Goal: Task Accomplishment & Management: Complete application form

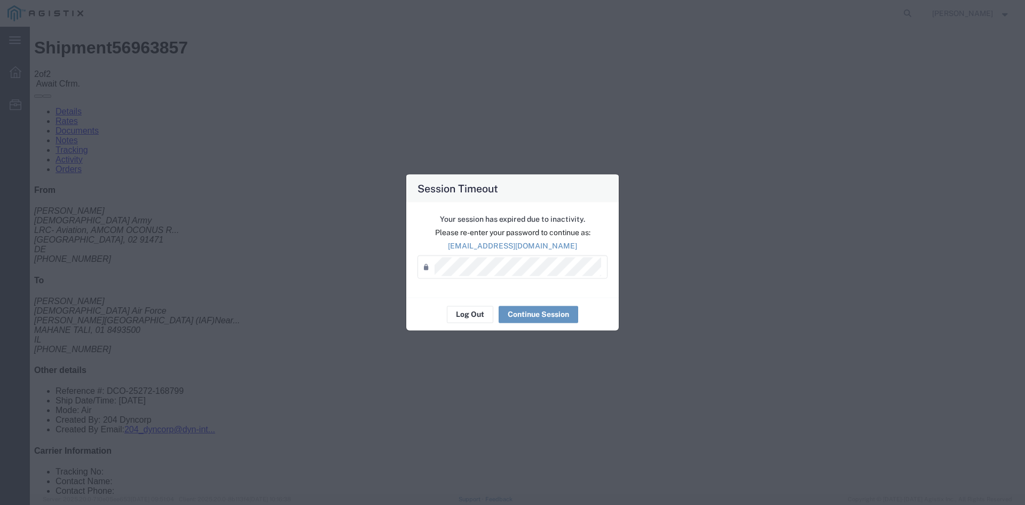
drag, startPoint x: 341, startPoint y: 170, endPoint x: 393, endPoint y: 125, distance: 68.9
click at [341, 170] on div "Session Timeout Your session has expired due to inactivity. Please re-enter you…" at bounding box center [512, 252] width 1025 height 505
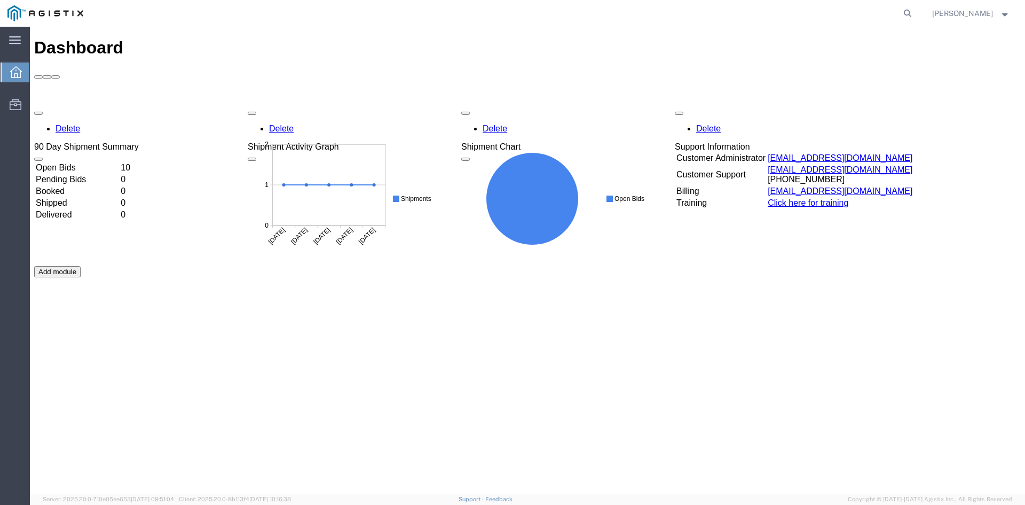
click at [75, 162] on td "Open Bids" at bounding box center [77, 167] width 84 height 11
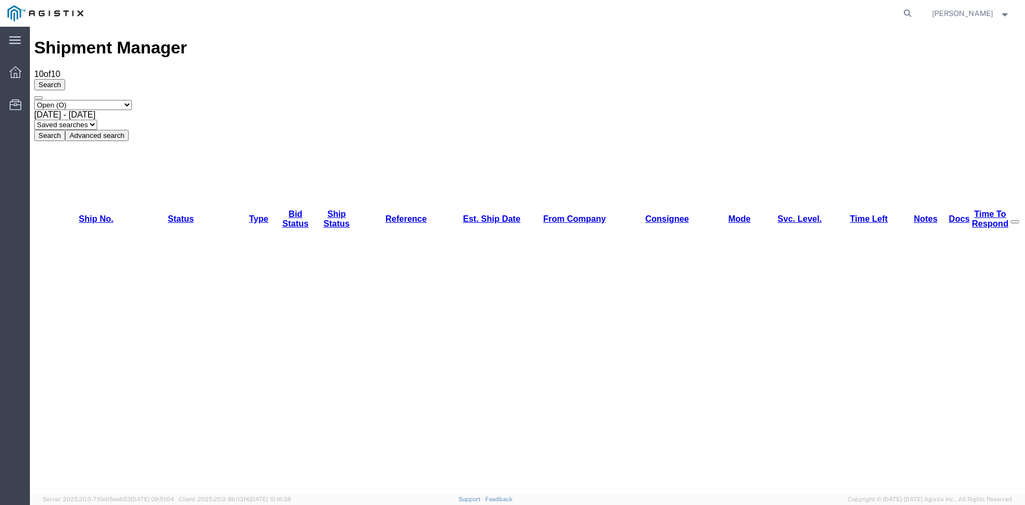
click at [888, 9] on agx-global-search at bounding box center [746, 13] width 342 height 27
click at [900, 9] on form at bounding box center [908, 13] width 17 height 27
click at [900, 13] on icon at bounding box center [907, 13] width 15 height 15
paste input "#56963857"
drag, startPoint x: 577, startPoint y: 13, endPoint x: 557, endPoint y: 11, distance: 20.4
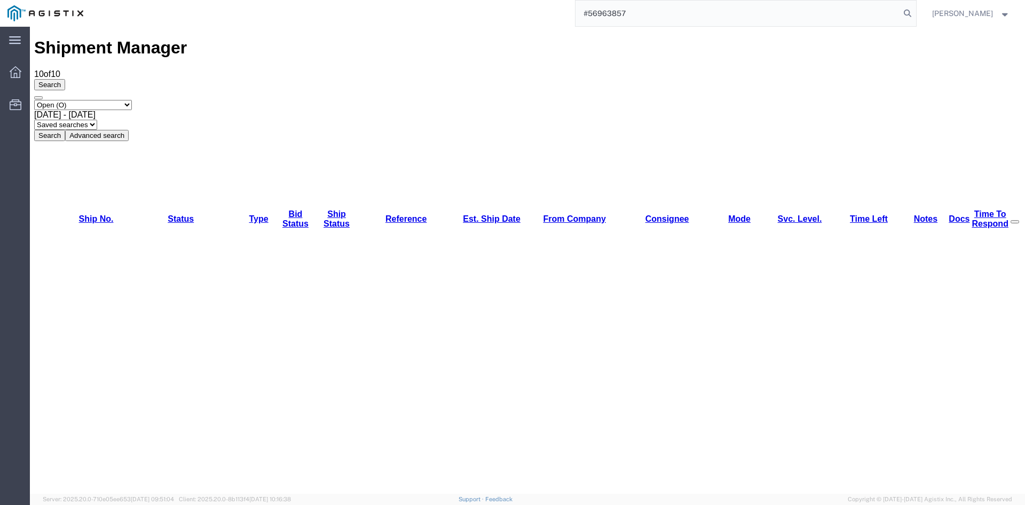
click at [557, 11] on div "#56963857" at bounding box center [504, 13] width 826 height 27
type input "56963857"
click at [900, 11] on icon at bounding box center [907, 13] width 15 height 15
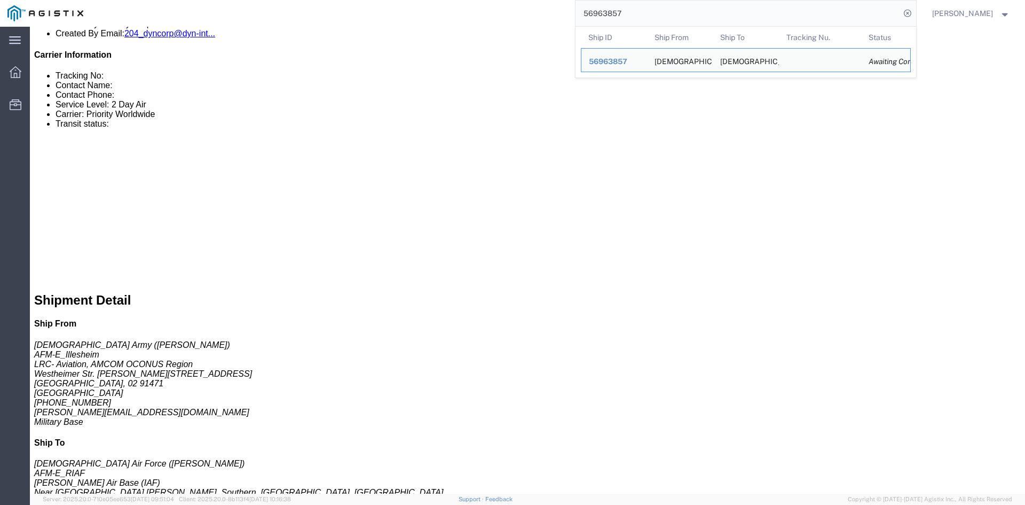
scroll to position [395, 0]
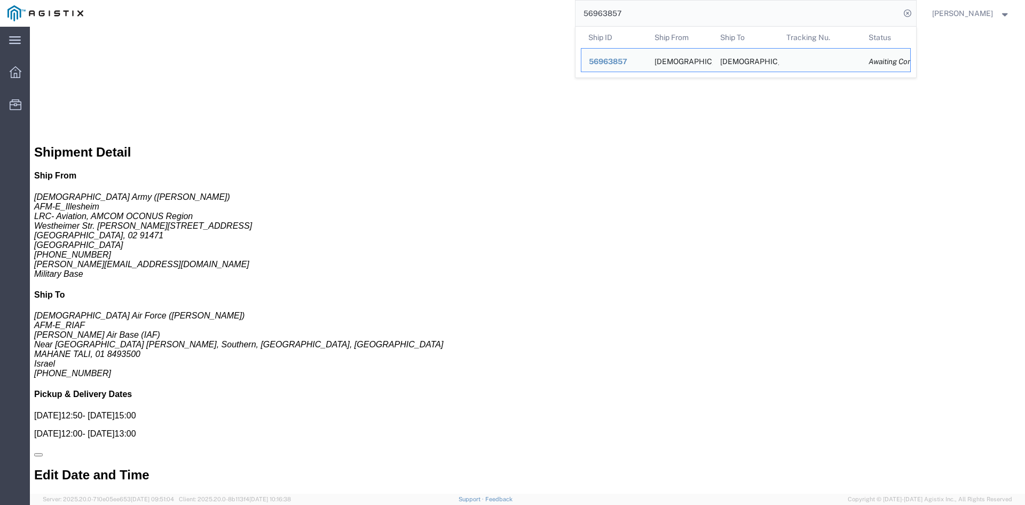
drag, startPoint x: 990, startPoint y: 117, endPoint x: 857, endPoint y: 73, distance: 140.0
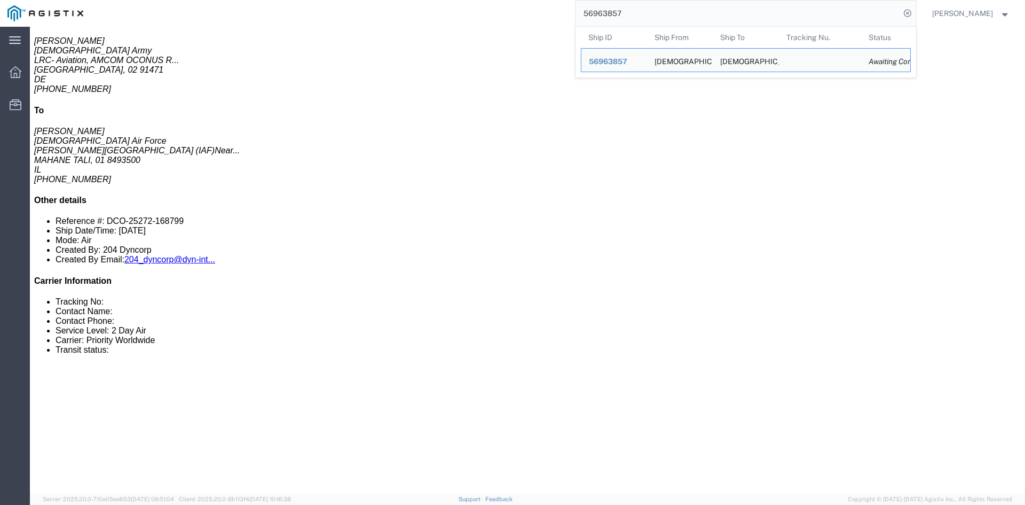
click link "Documents"
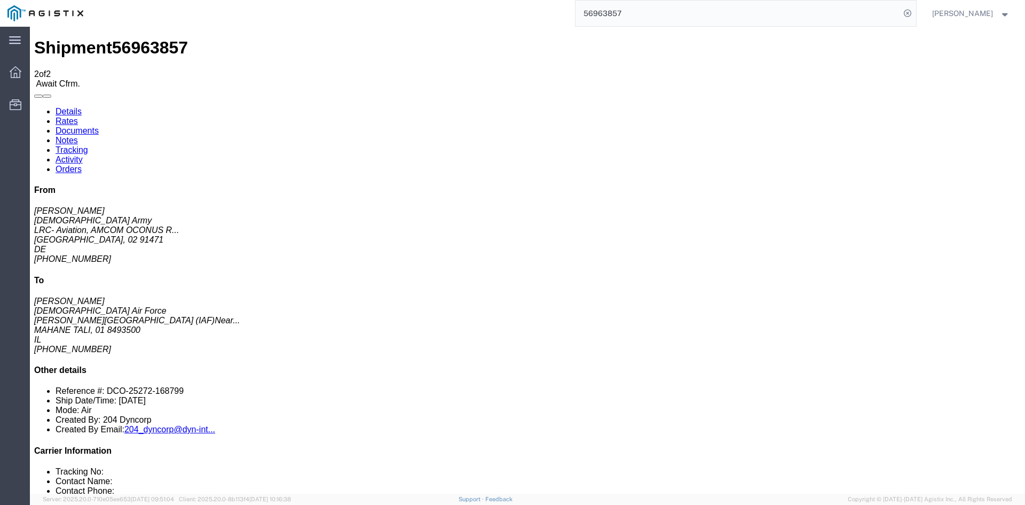
click at [849, 206] on address "Marc Johnson U.S. Army LRC- Aviation, AMCOM OCONUS R... Illesheim, 02 91471 DE …" at bounding box center [527, 235] width 987 height 58
copy address "Illesheim"
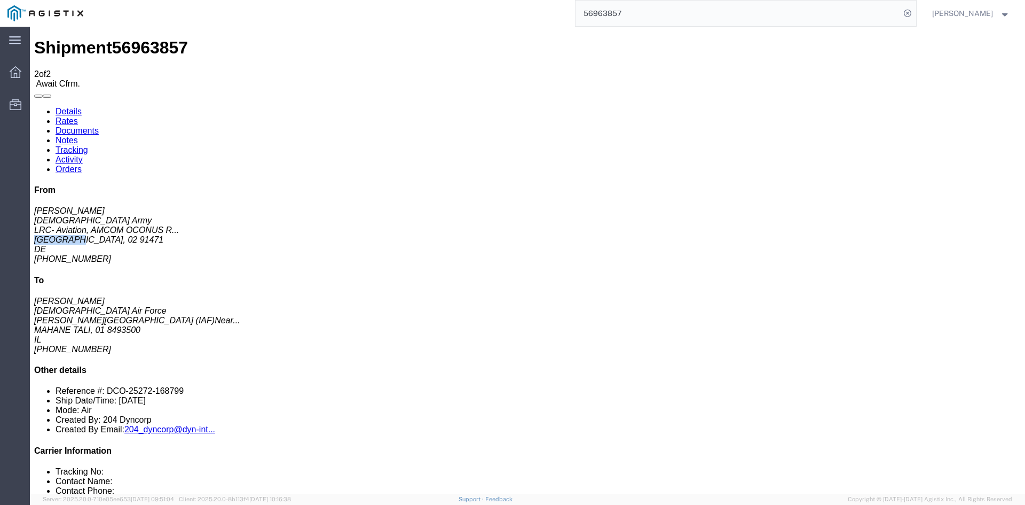
click at [71, 107] on link "Details" at bounding box center [69, 111] width 26 height 9
click link "Confirm"
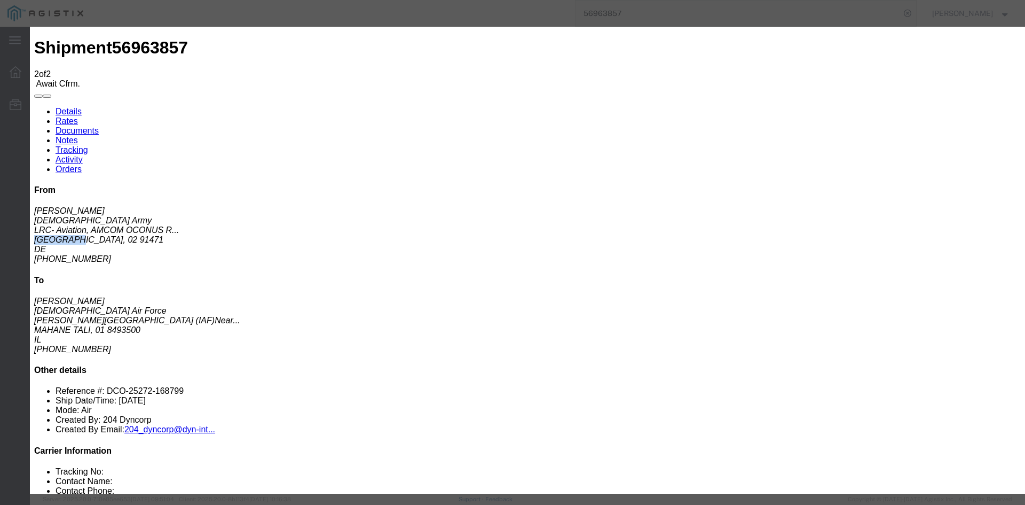
click input "text"
click input "S00255780"
type input "S00255780"
click input "text"
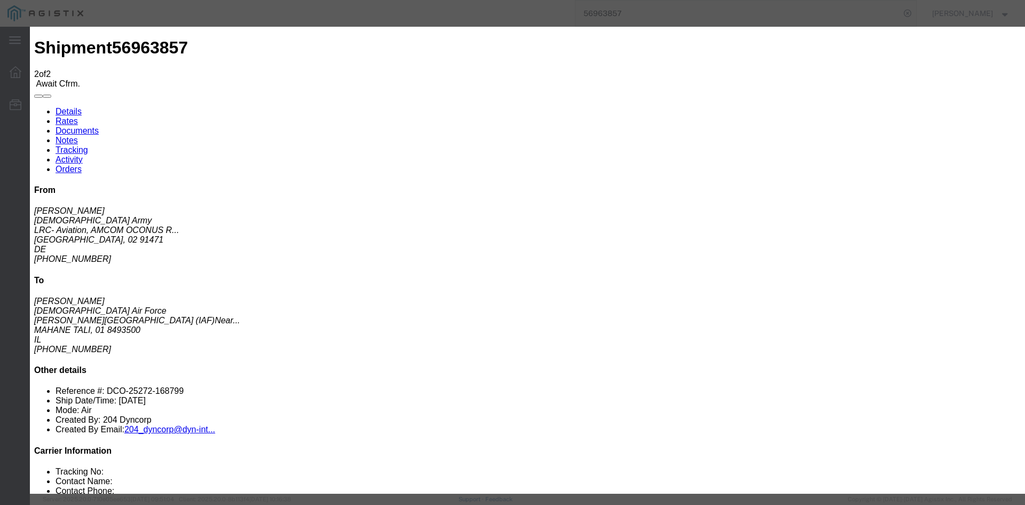
type input "CSV - Customer Service department"
click input "text"
type input "+1.410.766.7470"
click input "text"
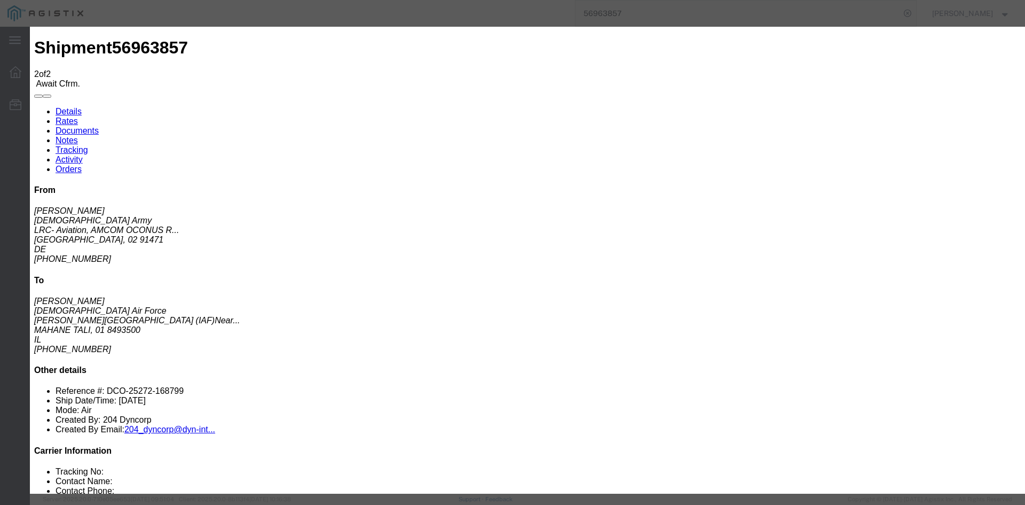
click input "text"
click div "Confirmation Details Use my profile Bill of Lading Number S00255780 Person Moni…"
click input "09/30/2025"
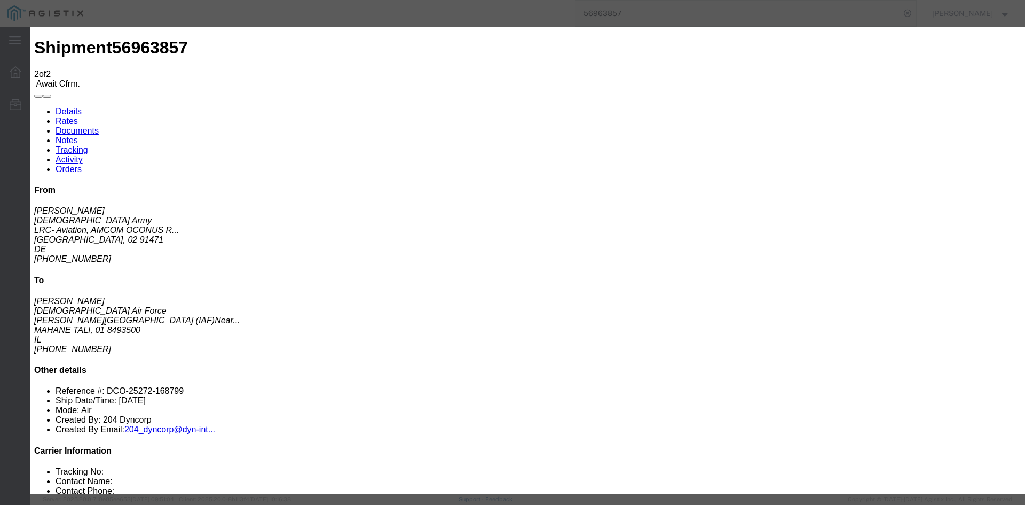
click td "1"
click input "10/01/2025"
drag, startPoint x: 435, startPoint y: 278, endPoint x: 445, endPoint y: 250, distance: 30.3
click td "2"
click input "10/02/2025"
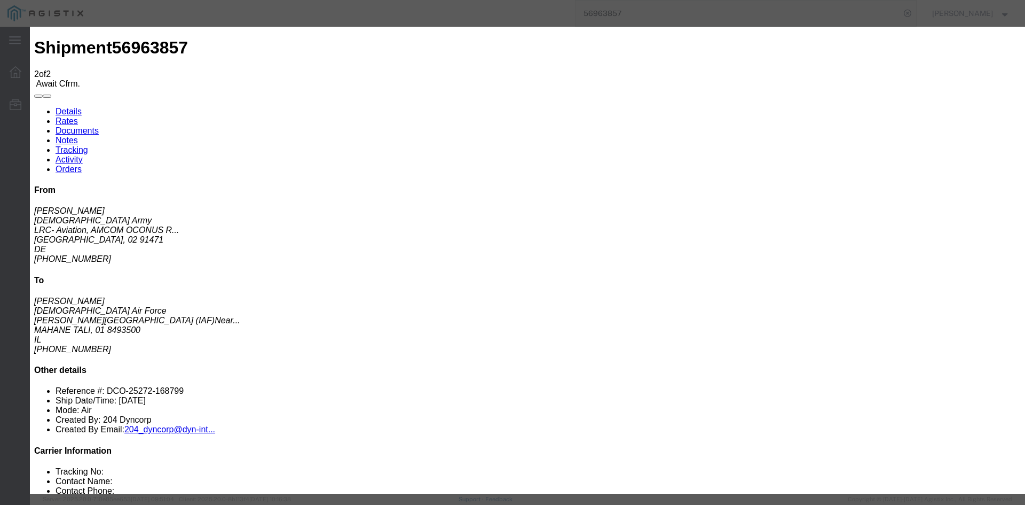
click td "3"
type input "10/03/2025"
click select "Select Midnight 1 am 2 am 3 am 4 am 5 am 6 am 7 am 8 am 9 am 10 am 11 am 12 Noo…"
click button "Submit"
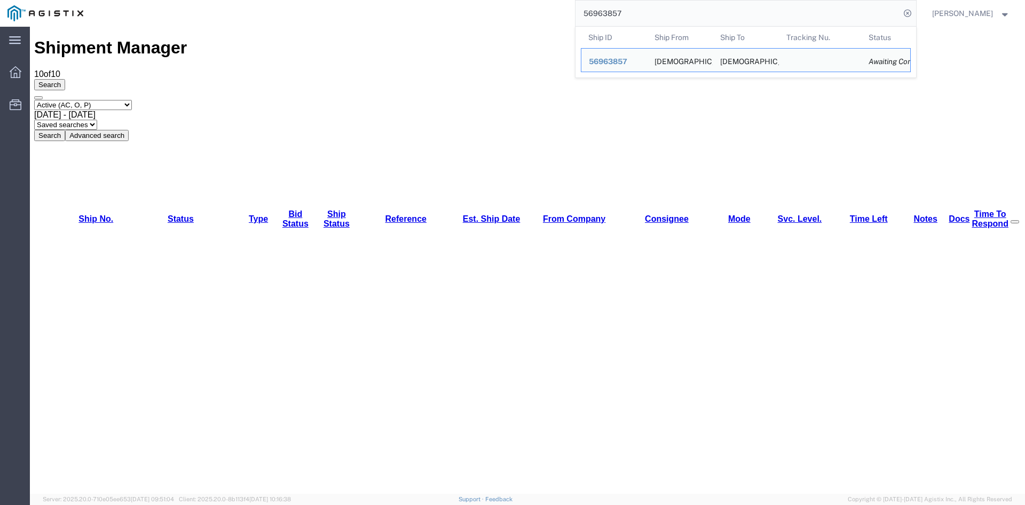
click at [591, 11] on input "56963857" at bounding box center [738, 14] width 325 height 26
paste input "#"
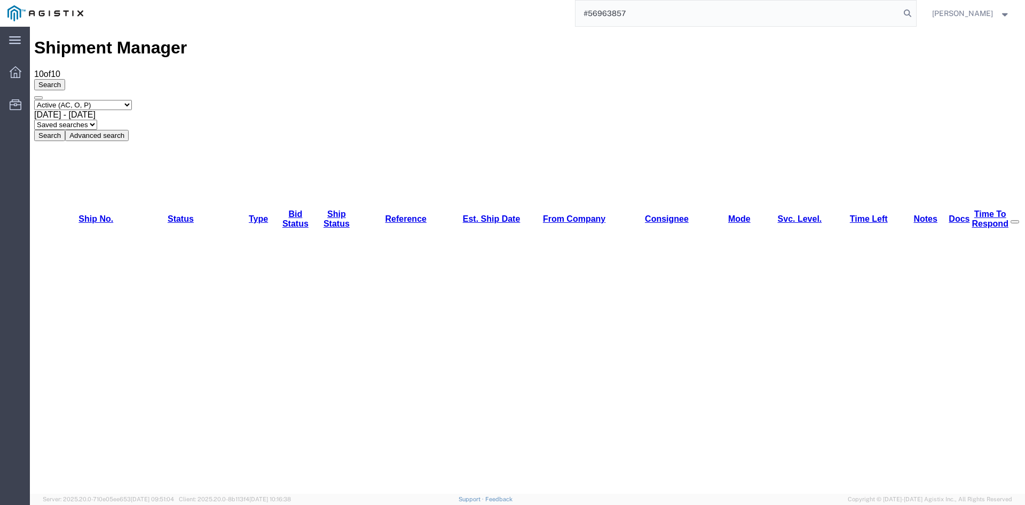
drag, startPoint x: 579, startPoint y: 15, endPoint x: 546, endPoint y: 7, distance: 34.1
click at [546, 7] on div "#56963857" at bounding box center [504, 13] width 826 height 27
type input "56963857"
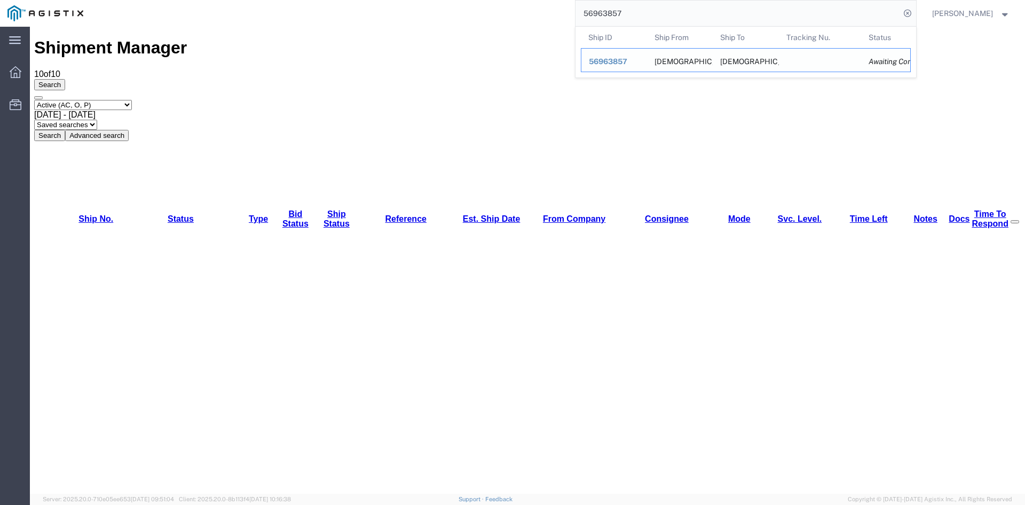
click at [624, 55] on td "Ship ID 56963857" at bounding box center [614, 60] width 66 height 24
click at [611, 58] on span "56963857" at bounding box center [608, 61] width 38 height 9
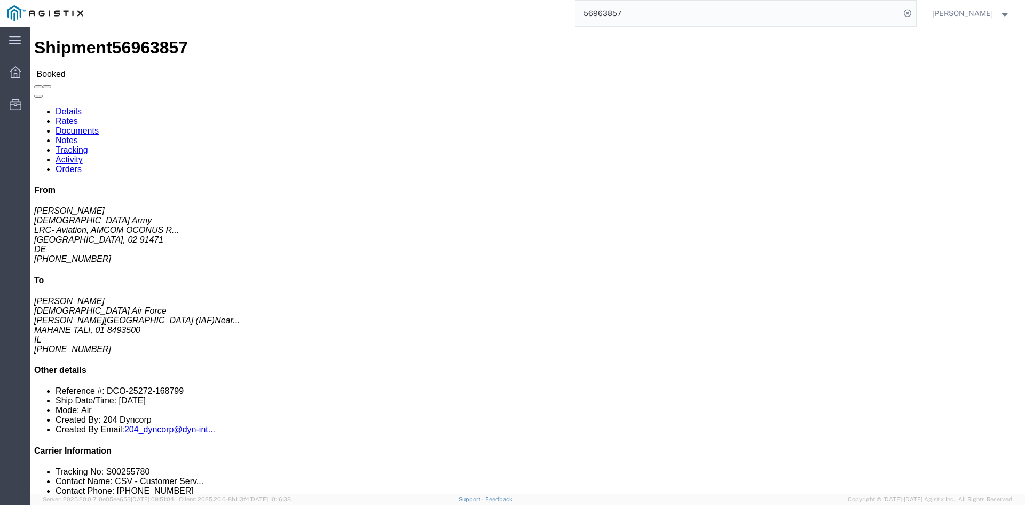
click link "Documents"
